Goal: Task Accomplishment & Management: Manage account settings

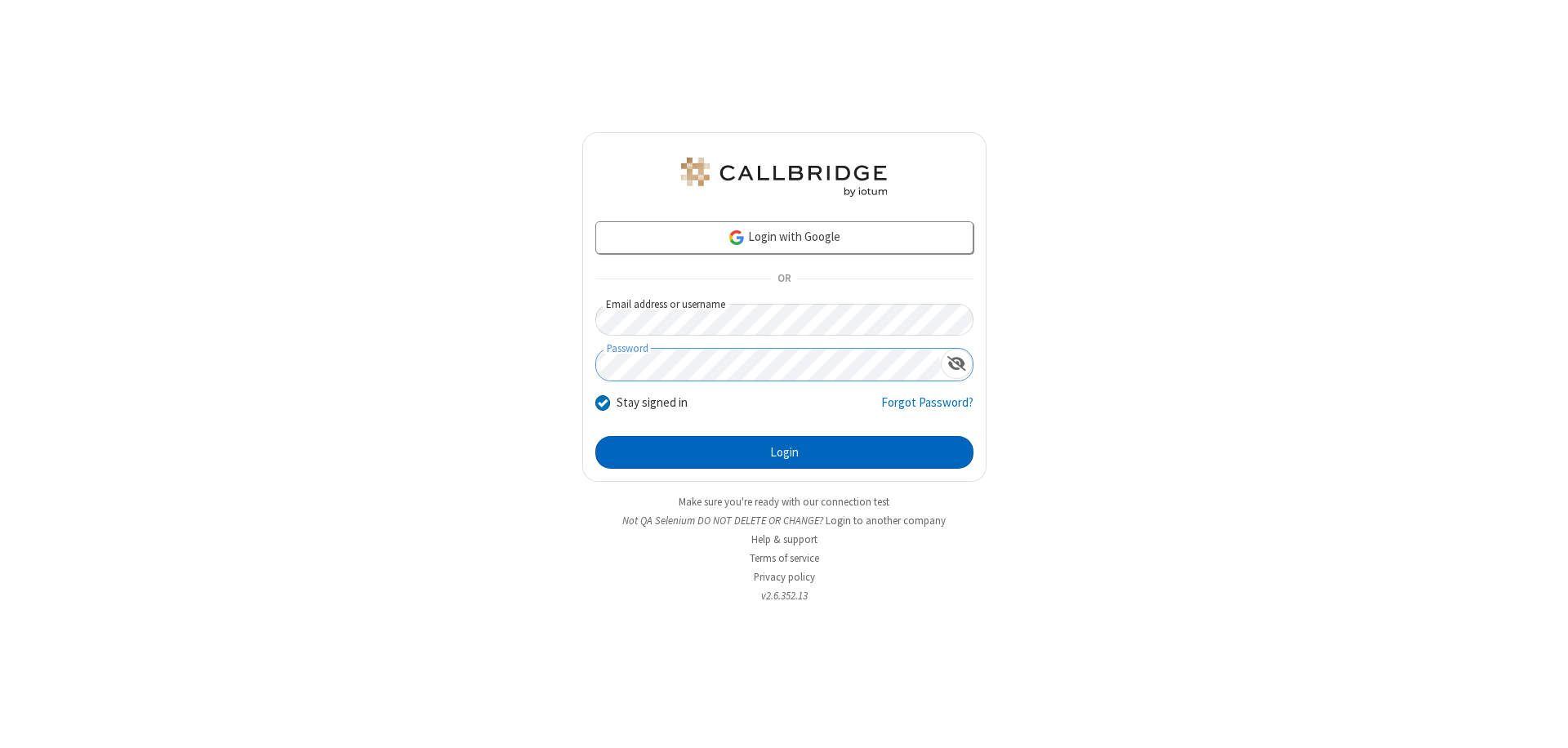
click at [784, 452] on button "Login" at bounding box center [784, 452] width 378 height 33
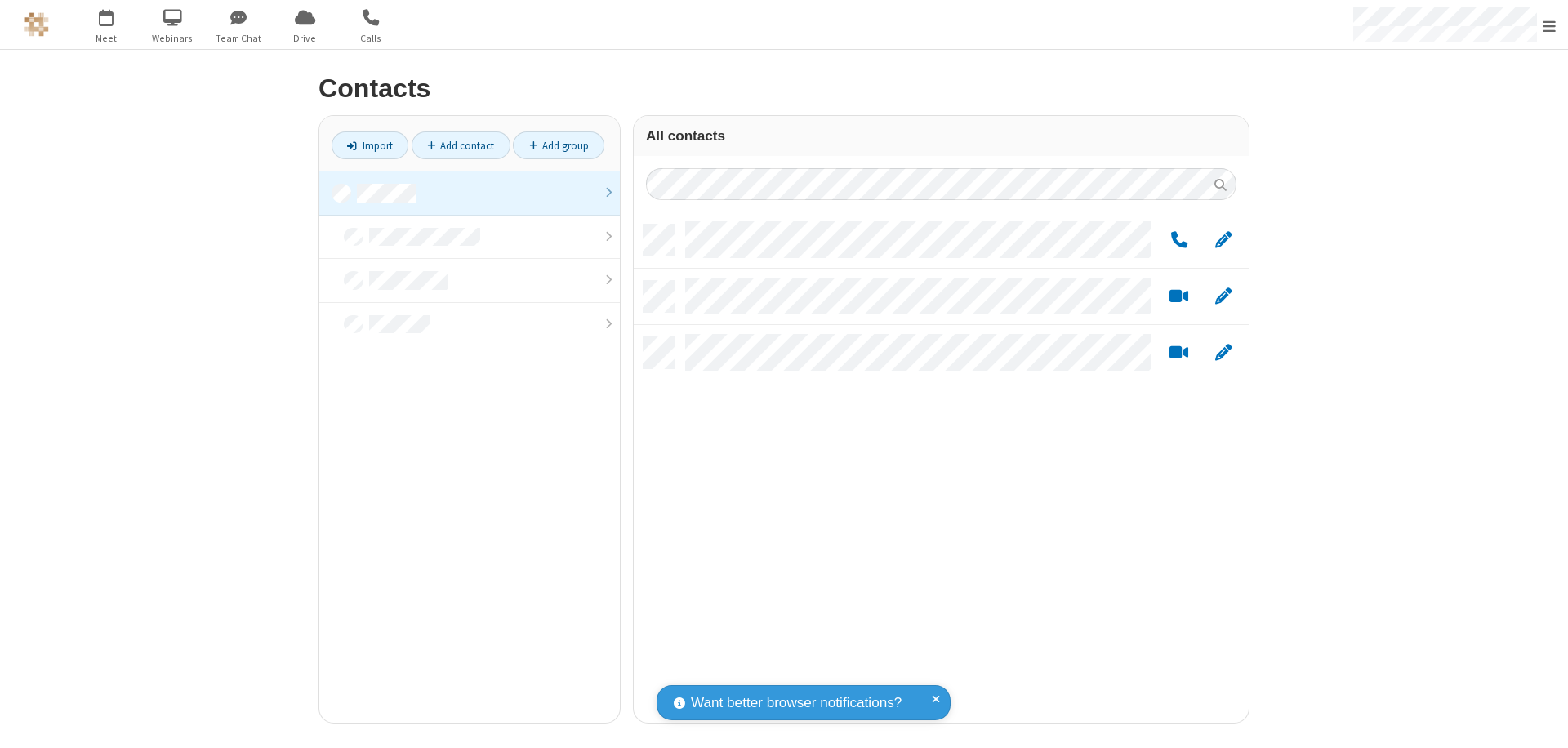
scroll to position [498, 602]
click at [470, 193] on link at bounding box center [470, 193] width 301 height 44
click at [1224, 239] on span "Edit" at bounding box center [1224, 240] width 16 height 20
